Goal: Information Seeking & Learning: Learn about a topic

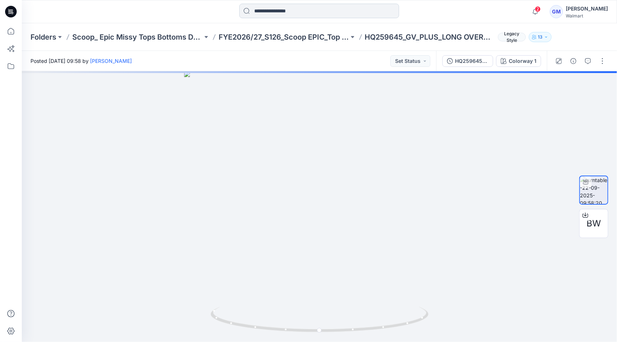
click at [271, 7] on input at bounding box center [319, 11] width 160 height 15
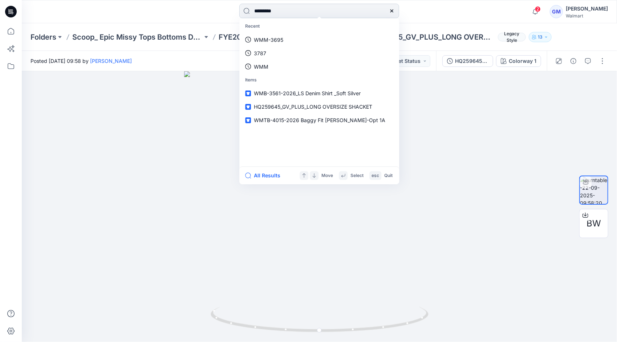
type input "*********"
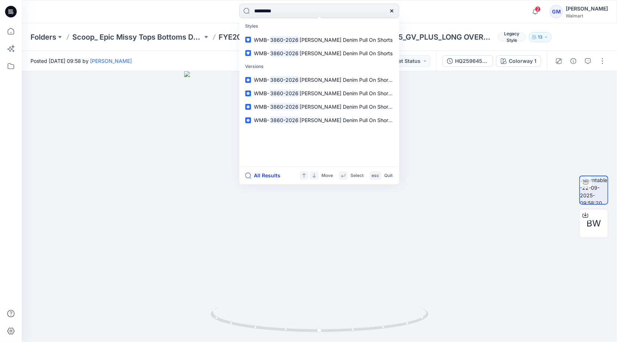
click at [268, 176] on button "All Results" at bounding box center [265, 175] width 40 height 9
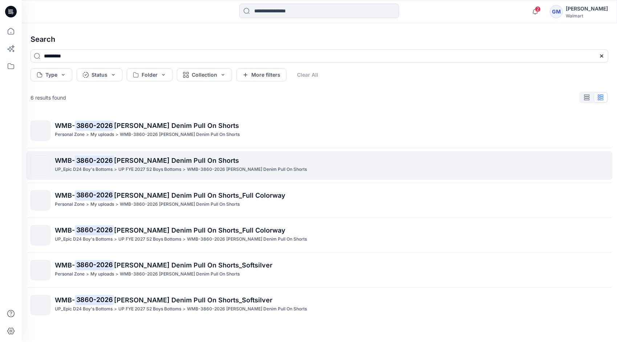
click at [159, 156] on p "WMB- 3860-2026 [PERSON_NAME] Denim Pull On Shorts" at bounding box center [331, 161] width 553 height 10
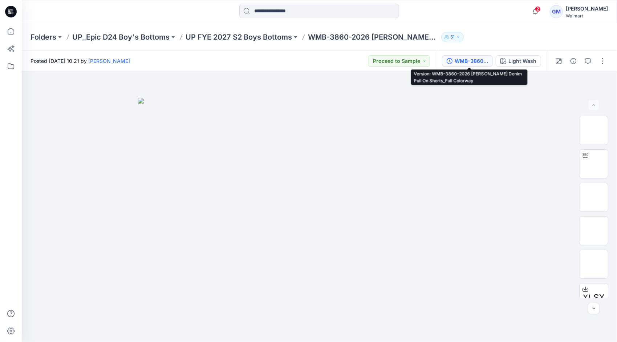
click at [355, 60] on div "WMB-3860-2026 [PERSON_NAME] Denim Pull On Shorts_Full Colorway" at bounding box center [471, 61] width 33 height 8
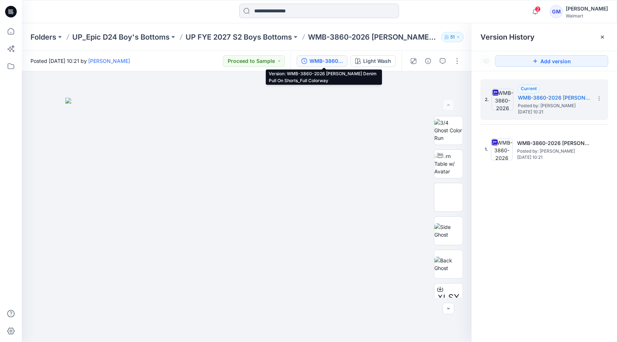
click at [343, 15] on input at bounding box center [319, 11] width 160 height 15
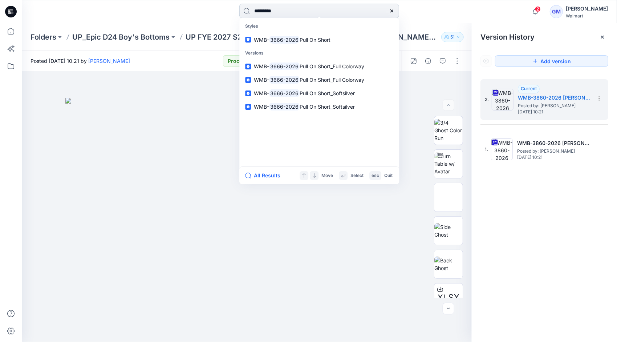
type input "*********"
click at [262, 175] on button "All Results" at bounding box center [265, 175] width 40 height 9
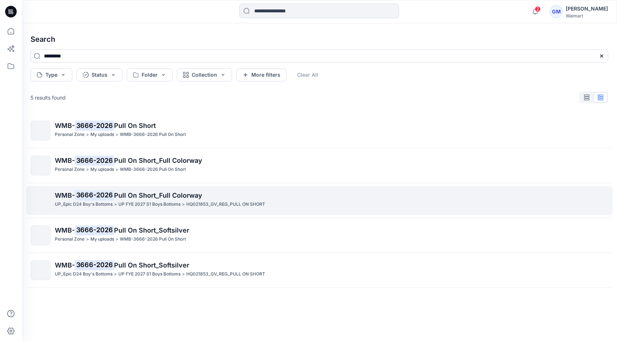
click at [134, 205] on p "UP FYE 2027 S1 Boys Bottoms" at bounding box center [149, 205] width 62 height 8
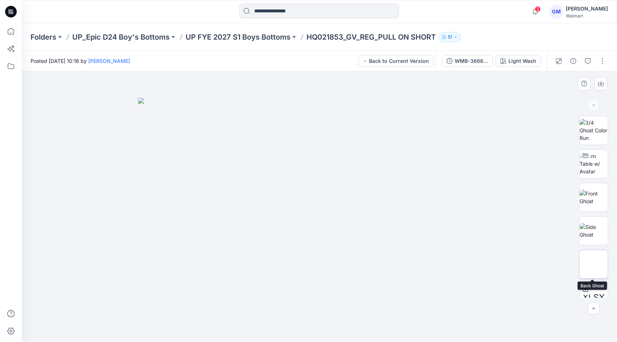
click at [355, 253] on img at bounding box center [594, 264] width 0 height 0
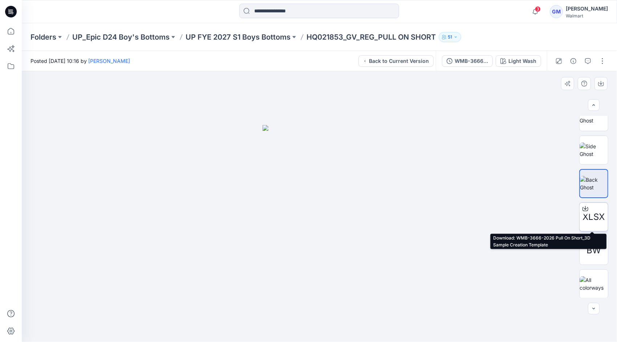
scroll to position [81, 0]
click at [355, 206] on icon at bounding box center [585, 207] width 3 height 4
